Goal: Task Accomplishment & Management: Manage account settings

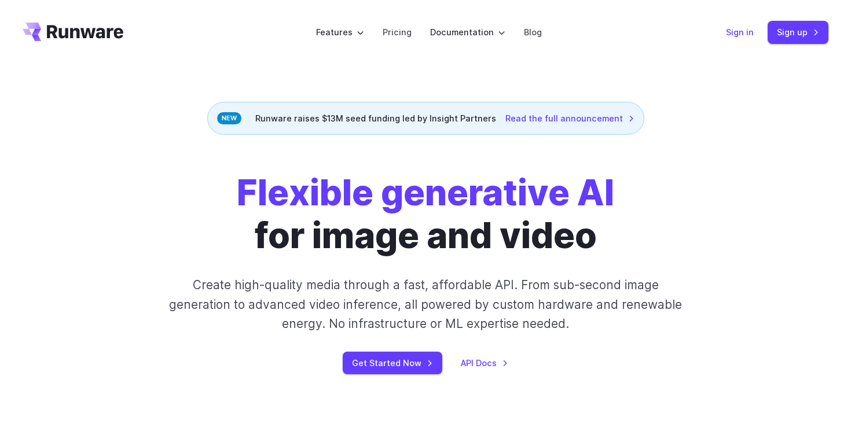
click at [732, 35] on link "Sign in" at bounding box center [740, 31] width 28 height 13
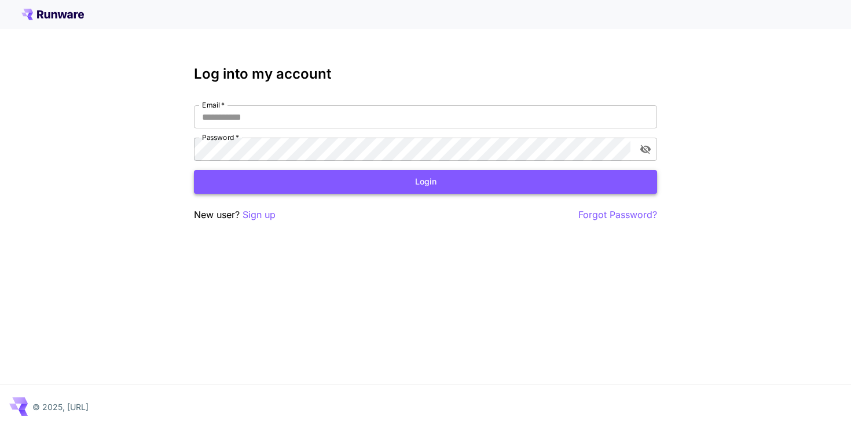
type input "**********"
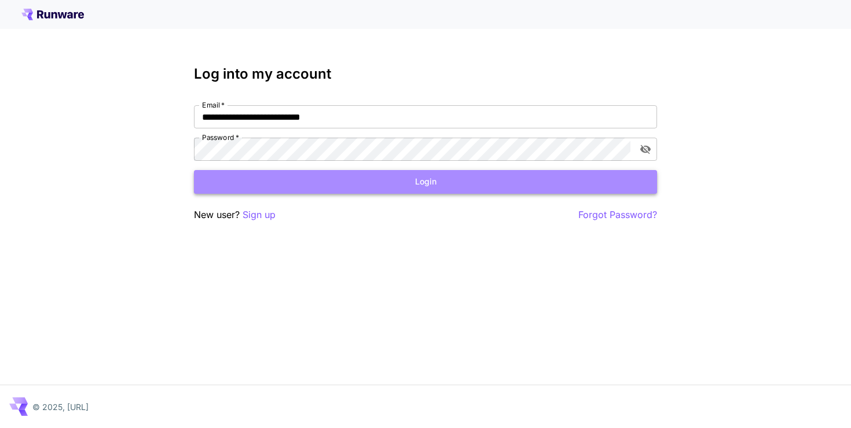
click at [395, 178] on button "Login" at bounding box center [425, 182] width 463 height 24
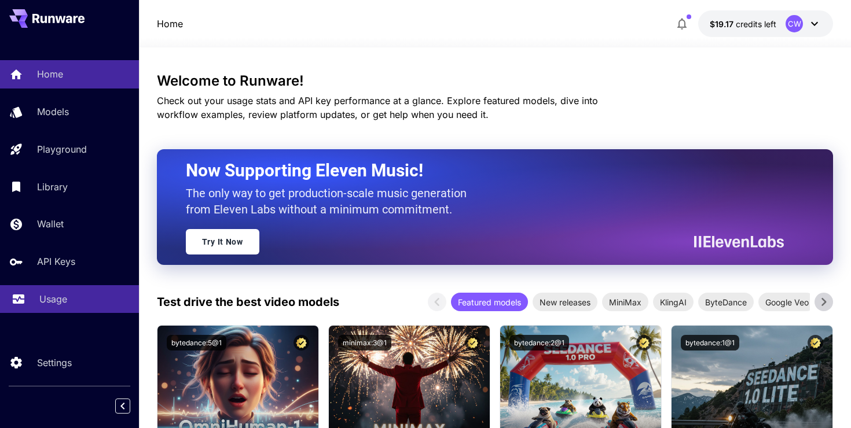
click at [54, 296] on p "Usage" at bounding box center [53, 299] width 28 height 14
